Goal: Task Accomplishment & Management: Manage account settings

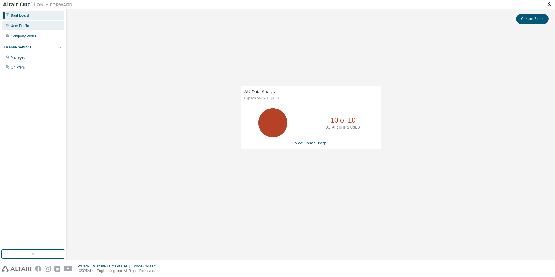
click at [19, 27] on div "User Profile" at bounding box center [20, 26] width 18 height 5
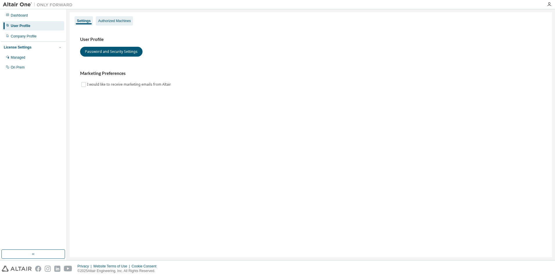
click at [110, 18] on div "Authorized Machines" at bounding box center [114, 20] width 37 height 9
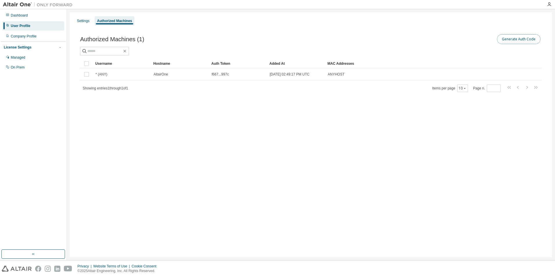
click at [525, 40] on button "Generate Auth Code" at bounding box center [519, 39] width 44 height 10
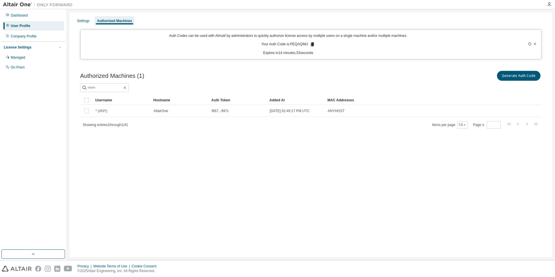
click at [313, 45] on icon at bounding box center [312, 44] width 3 height 4
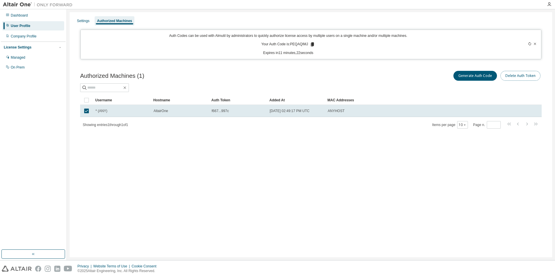
click at [523, 76] on button "Delete Auth Token" at bounding box center [521, 76] width 40 height 10
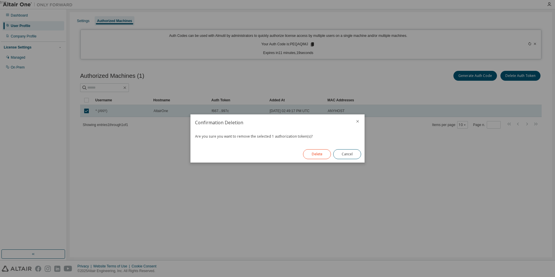
click at [315, 153] on button "Delete" at bounding box center [317, 154] width 28 height 10
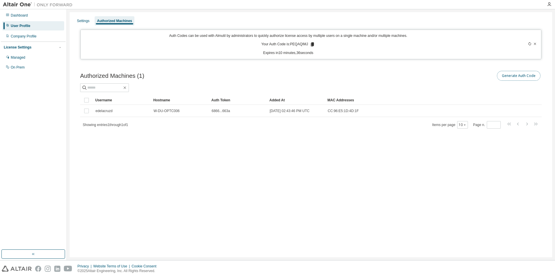
click at [512, 74] on button "Generate Auth Code" at bounding box center [519, 76] width 44 height 10
click at [514, 77] on button "Generate Auth Code" at bounding box center [519, 76] width 44 height 10
click at [535, 44] on icon at bounding box center [535, 43] width 3 height 3
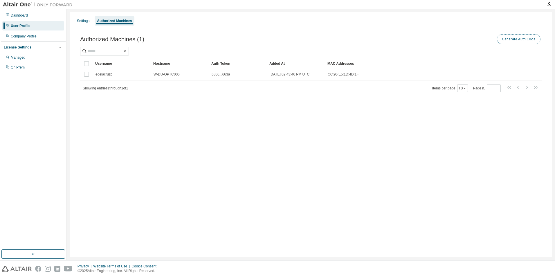
click at [523, 38] on button "Generate Auth Code" at bounding box center [519, 39] width 44 height 10
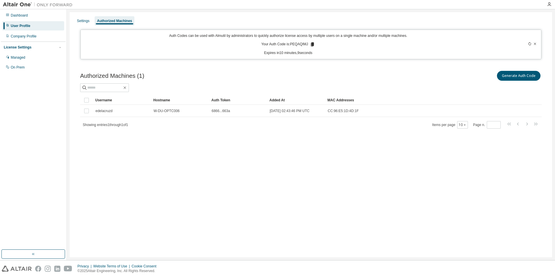
click at [313, 46] on icon at bounding box center [312, 44] width 3 height 4
click at [312, 44] on icon at bounding box center [312, 44] width 3 height 4
drag, startPoint x: 292, startPoint y: 45, endPoint x: 309, endPoint y: 45, distance: 16.6
click at [309, 45] on p "Your Auth Code is: PEQAQIMJ" at bounding box center [288, 44] width 54 height 5
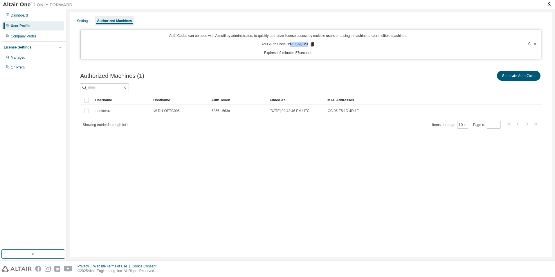
copy p "PEQAQIMJ"
click at [21, 14] on div "Dashboard" at bounding box center [19, 15] width 17 height 5
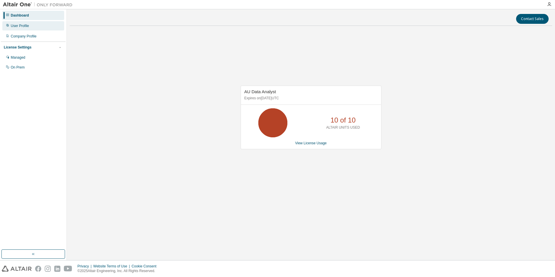
click at [20, 25] on div "User Profile" at bounding box center [20, 26] width 18 height 5
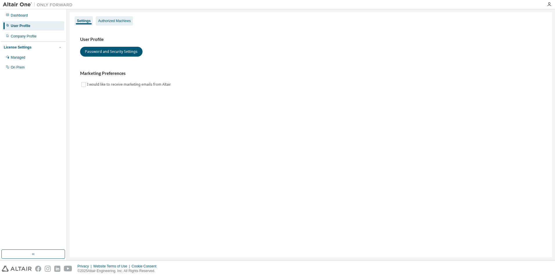
click at [115, 21] on div "Authorized Machines" at bounding box center [114, 21] width 33 height 5
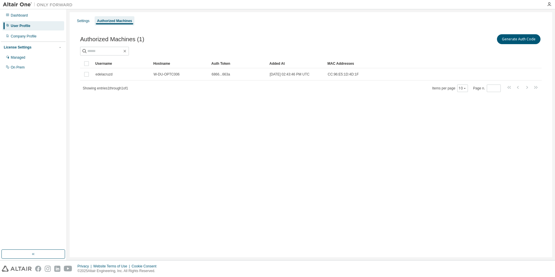
click at [141, 220] on div "Settings Authorized Machines Authorized Machines (1) Generate Auth Code Clear L…" at bounding box center [311, 134] width 483 height 245
click at [158, 107] on div "Authorized Machines (1) Generate Auth Code Clear Load Save Save As Field Operat…" at bounding box center [311, 66] width 476 height 81
click at [218, 134] on div "Settings Authorized Machines Authorized Machines (1) Generate Auth Code Clear L…" at bounding box center [311, 134] width 483 height 245
